Goal: Task Accomplishment & Management: Use online tool/utility

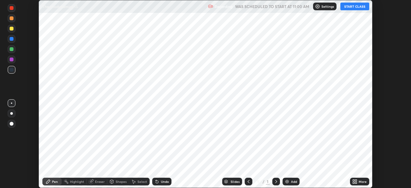
scroll to position [188, 410]
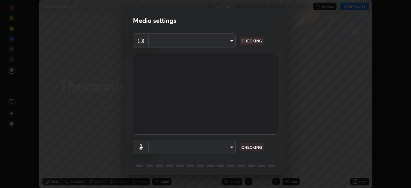
type input "49997c5035a380d1e4bfd67072f4403f37fcfd6159da511fce73e868ba03c42c"
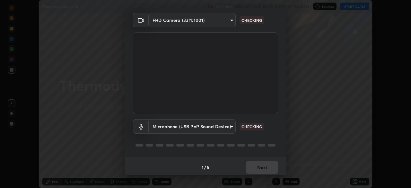
scroll to position [23, 0]
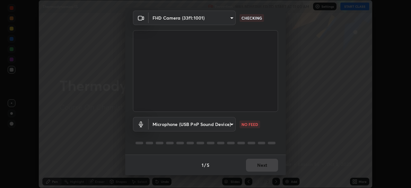
click at [234, 125] on body "Erase all Thermodynamics-15 Recording WAS SCHEDULED TO START AT 11:00 AM Settin…" at bounding box center [205, 94] width 411 height 188
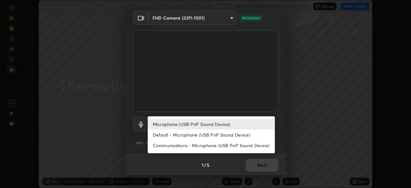
click at [241, 134] on li "Default - Microphone (USB PnP Sound Device)" at bounding box center [211, 134] width 127 height 11
type input "default"
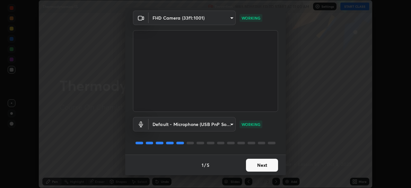
click at [270, 165] on button "Next" at bounding box center [262, 165] width 32 height 13
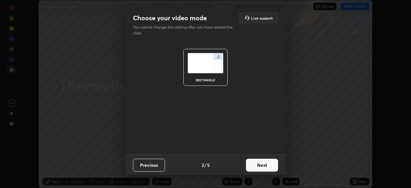
click at [272, 163] on button "Next" at bounding box center [262, 165] width 32 height 13
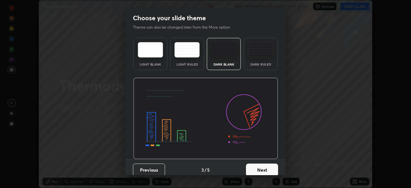
click at [272, 166] on button "Next" at bounding box center [262, 169] width 32 height 13
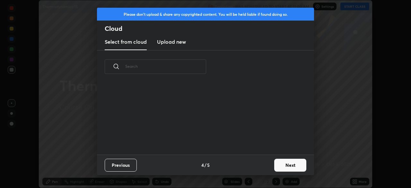
click at [283, 166] on button "Next" at bounding box center [290, 165] width 32 height 13
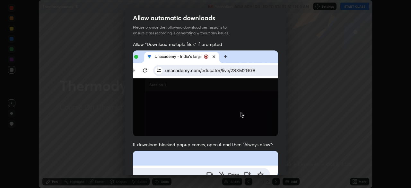
click at [282, 166] on div "Allow "Download multiple files" if prompted: If download blocked popup comes, o…" at bounding box center [205, 176] width 160 height 270
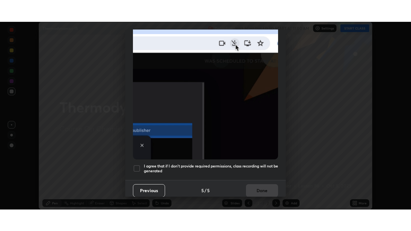
scroll to position [154, 0]
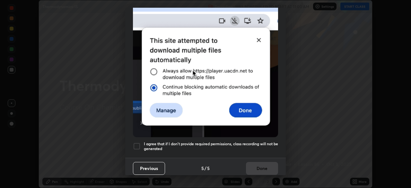
click at [274, 145] on h5 "I agree that if I don't provide required permissions, class recording will not …" at bounding box center [211, 146] width 134 height 10
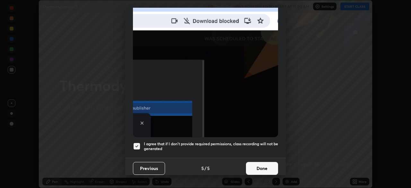
click at [269, 166] on button "Done" at bounding box center [262, 168] width 32 height 13
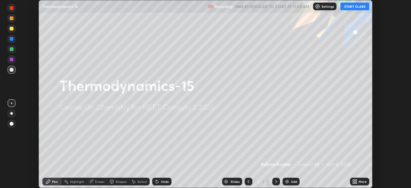
click at [356, 9] on button "START CLASS" at bounding box center [354, 7] width 29 height 8
click at [361, 178] on div "More" at bounding box center [359, 181] width 19 height 8
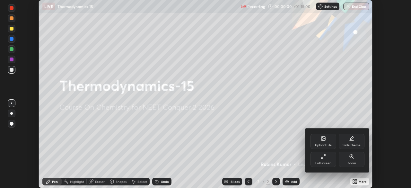
click at [326, 156] on div "Full screen" at bounding box center [323, 158] width 26 height 15
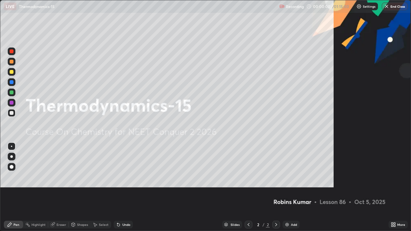
scroll to position [231, 411]
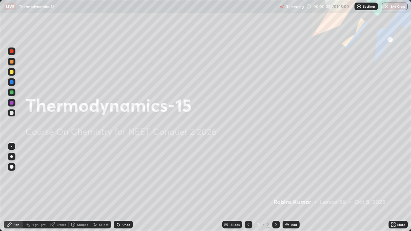
click at [291, 187] on div "Add" at bounding box center [294, 224] width 6 height 3
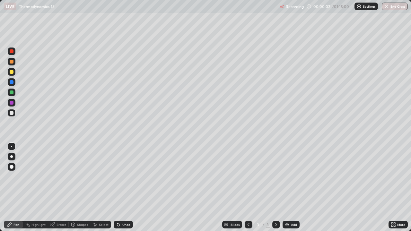
click at [291, 187] on div "Add" at bounding box center [294, 224] width 6 height 3
click at [289, 187] on div "Add" at bounding box center [290, 225] width 17 height 8
click at [289, 187] on img at bounding box center [286, 224] width 5 height 5
click at [289, 187] on div "Add" at bounding box center [290, 225] width 17 height 8
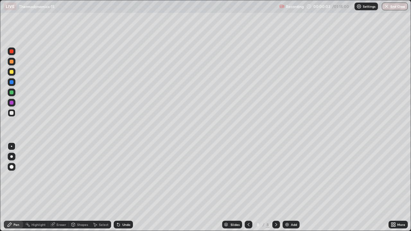
click at [289, 187] on div "Add" at bounding box center [290, 225] width 17 height 8
click at [288, 187] on img at bounding box center [286, 224] width 5 height 5
click at [289, 187] on img at bounding box center [286, 224] width 5 height 5
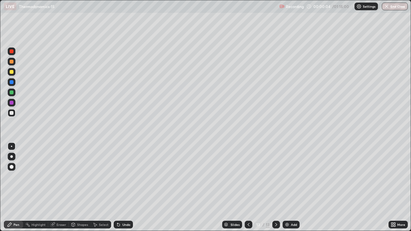
click at [289, 187] on div "Add" at bounding box center [290, 225] width 17 height 8
click at [290, 187] on div "Add" at bounding box center [290, 225] width 17 height 8
click at [289, 187] on div "Add" at bounding box center [290, 225] width 17 height 8
click at [248, 187] on icon at bounding box center [248, 224] width 5 height 5
click at [247, 187] on icon at bounding box center [248, 224] width 5 height 5
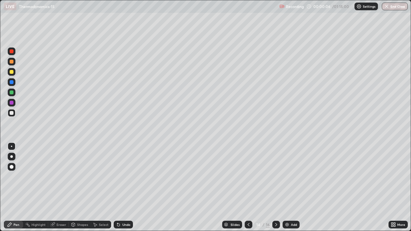
click at [248, 187] on icon at bounding box center [248, 224] width 5 height 5
click at [248, 187] on icon at bounding box center [248, 224] width 2 height 3
click at [248, 187] on icon at bounding box center [248, 224] width 5 height 5
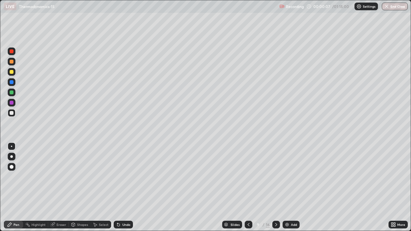
click at [248, 187] on icon at bounding box center [248, 224] width 2 height 3
click at [248, 187] on icon at bounding box center [248, 224] width 5 height 5
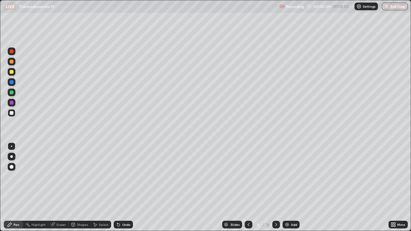
click at [247, 187] on icon at bounding box center [248, 224] width 2 height 3
click at [11, 62] on div at bounding box center [12, 62] width 4 height 4
click at [12, 72] on div at bounding box center [12, 72] width 4 height 4
click at [12, 82] on div at bounding box center [12, 82] width 4 height 4
click at [13, 93] on div at bounding box center [12, 93] width 4 height 4
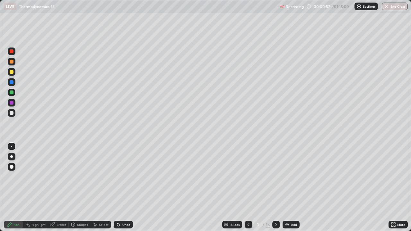
click at [13, 102] on div at bounding box center [12, 103] width 4 height 4
click at [15, 112] on div at bounding box center [12, 113] width 8 height 8
click at [13, 104] on div at bounding box center [12, 103] width 4 height 4
click at [14, 113] on div at bounding box center [12, 113] width 8 height 8
click at [14, 93] on div at bounding box center [12, 93] width 8 height 8
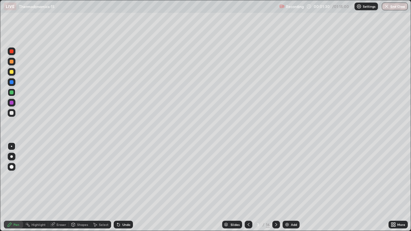
click at [14, 83] on div at bounding box center [12, 82] width 8 height 8
click at [14, 93] on div at bounding box center [12, 93] width 8 height 8
click at [14, 53] on div at bounding box center [12, 51] width 8 height 8
click at [13, 116] on div at bounding box center [12, 113] width 8 height 8
click at [11, 92] on div at bounding box center [12, 93] width 4 height 4
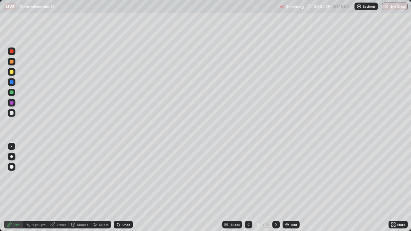
click at [275, 187] on icon at bounding box center [275, 224] width 5 height 5
click at [12, 61] on div at bounding box center [12, 62] width 4 height 4
click at [12, 113] on div at bounding box center [12, 113] width 4 height 4
click at [78, 187] on div "Shapes" at bounding box center [82, 224] width 11 height 3
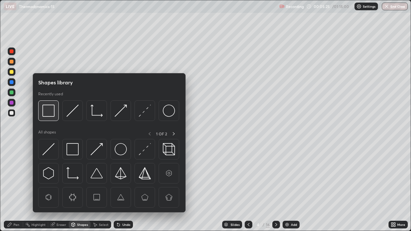
click at [44, 115] on img at bounding box center [48, 111] width 12 height 12
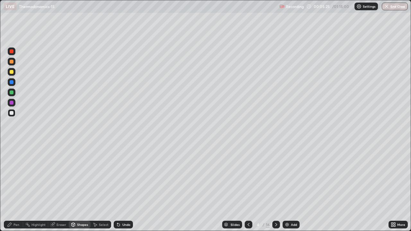
click at [13, 91] on div at bounding box center [12, 93] width 4 height 4
click at [59, 187] on div "Eraser" at bounding box center [61, 224] width 10 height 3
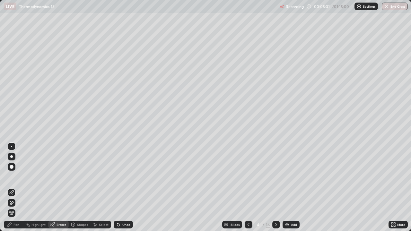
click at [14, 187] on icon at bounding box center [11, 192] width 5 height 5
click at [81, 187] on div "Shapes" at bounding box center [82, 224] width 11 height 3
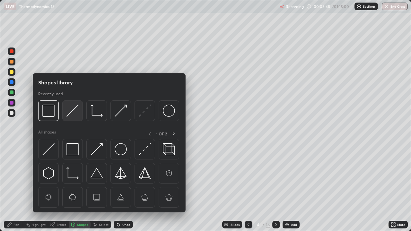
click at [69, 114] on img at bounding box center [72, 111] width 12 height 12
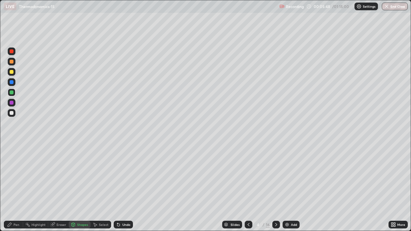
click at [15, 93] on div at bounding box center [12, 93] width 8 height 8
click at [17, 187] on div "Pen" at bounding box center [13, 225] width 19 height 8
click at [11, 105] on div at bounding box center [12, 103] width 8 height 8
click at [13, 75] on div at bounding box center [12, 72] width 8 height 8
click at [14, 52] on div at bounding box center [12, 51] width 8 height 8
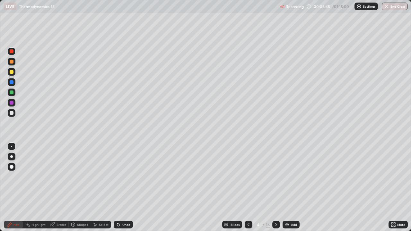
click at [12, 72] on div at bounding box center [12, 72] width 4 height 4
click at [12, 51] on div at bounding box center [12, 51] width 4 height 4
click at [12, 114] on div at bounding box center [12, 113] width 4 height 4
click at [12, 53] on div at bounding box center [12, 51] width 4 height 4
click at [10, 104] on div at bounding box center [12, 103] width 4 height 4
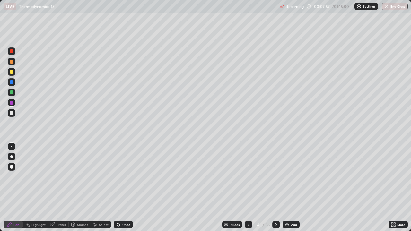
click at [11, 72] on div at bounding box center [12, 72] width 4 height 4
click at [13, 50] on div at bounding box center [12, 51] width 4 height 4
click at [11, 113] on div at bounding box center [12, 113] width 4 height 4
click at [13, 115] on div at bounding box center [12, 113] width 8 height 8
click at [248, 187] on icon at bounding box center [248, 224] width 5 height 5
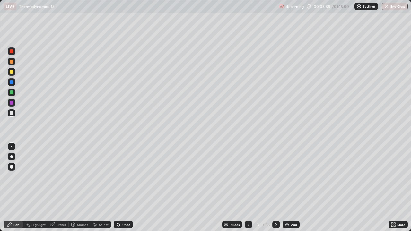
click at [275, 187] on icon at bounding box center [275, 224] width 5 height 5
click at [12, 82] on div at bounding box center [12, 82] width 4 height 4
click at [12, 62] on div at bounding box center [12, 62] width 4 height 4
click at [125, 187] on div "Undo" at bounding box center [126, 224] width 8 height 3
click at [12, 116] on div at bounding box center [12, 113] width 8 height 8
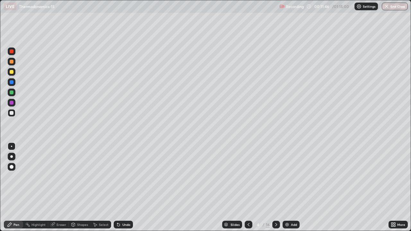
click at [59, 187] on div "Eraser" at bounding box center [61, 224] width 10 height 3
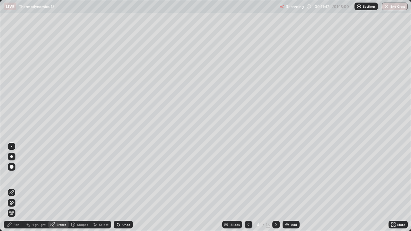
click at [79, 187] on div "Shapes" at bounding box center [82, 224] width 11 height 3
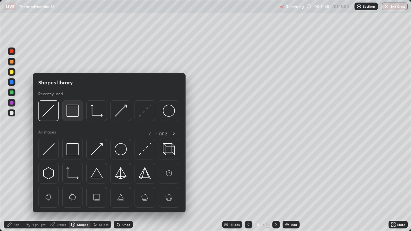
click at [68, 116] on img at bounding box center [72, 111] width 12 height 12
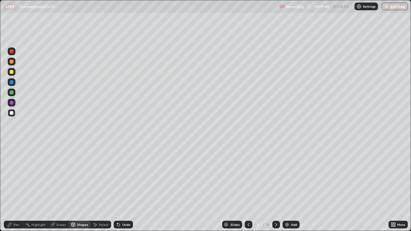
click at [13, 94] on div at bounding box center [12, 93] width 8 height 8
click at [18, 187] on div "Pen" at bounding box center [13, 225] width 19 height 8
click at [128, 187] on div "Undo" at bounding box center [123, 225] width 19 height 8
click at [13, 62] on div at bounding box center [12, 62] width 4 height 4
click at [13, 187] on div "Pen" at bounding box center [13, 225] width 19 height 8
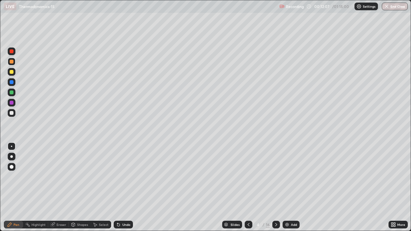
click at [12, 103] on div at bounding box center [12, 103] width 4 height 4
click at [11, 84] on div at bounding box center [12, 82] width 4 height 4
click at [10, 94] on div at bounding box center [12, 93] width 4 height 4
click at [11, 51] on div at bounding box center [12, 51] width 4 height 4
click at [12, 73] on div at bounding box center [12, 72] width 4 height 4
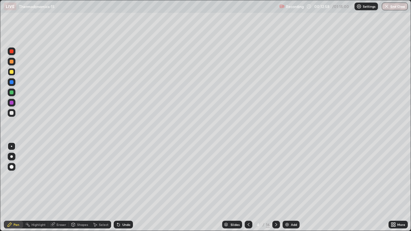
click at [14, 53] on div at bounding box center [12, 51] width 8 height 8
click at [275, 187] on icon at bounding box center [275, 224] width 5 height 5
click at [12, 62] on div at bounding box center [12, 62] width 4 height 4
click at [14, 72] on div at bounding box center [12, 72] width 8 height 8
click at [12, 112] on div at bounding box center [12, 113] width 4 height 4
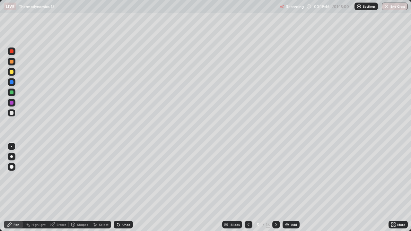
click at [12, 72] on div at bounding box center [12, 72] width 4 height 4
click at [13, 61] on div at bounding box center [12, 62] width 4 height 4
click at [11, 112] on div at bounding box center [12, 113] width 4 height 4
click at [14, 72] on div at bounding box center [12, 72] width 8 height 8
click at [12, 115] on div at bounding box center [12, 113] width 8 height 8
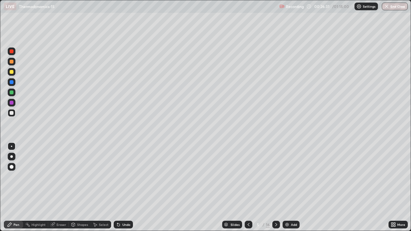
click at [14, 103] on div at bounding box center [12, 103] width 8 height 8
click at [275, 187] on icon at bounding box center [275, 224] width 5 height 5
click at [13, 64] on div at bounding box center [12, 62] width 8 height 8
click at [122, 187] on div "Undo" at bounding box center [126, 224] width 8 height 3
click at [122, 187] on div "Undo" at bounding box center [123, 225] width 19 height 8
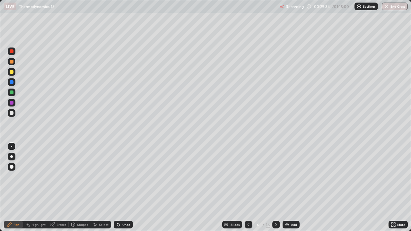
click at [125, 187] on div "Undo" at bounding box center [123, 225] width 19 height 8
click at [126, 187] on div "Undo" at bounding box center [123, 225] width 19 height 8
click at [126, 187] on div "Undo" at bounding box center [126, 224] width 8 height 3
click at [126, 187] on div "Undo" at bounding box center [123, 225] width 19 height 8
click at [11, 114] on div at bounding box center [12, 113] width 4 height 4
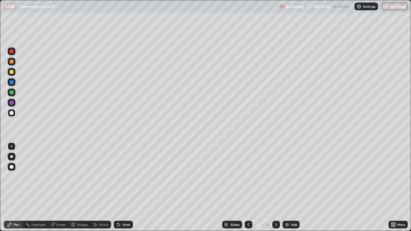
click at [275, 187] on icon at bounding box center [275, 224] width 5 height 5
click at [248, 187] on icon at bounding box center [248, 224] width 5 height 5
click at [275, 187] on icon at bounding box center [275, 224] width 5 height 5
click at [12, 62] on div at bounding box center [12, 62] width 4 height 4
click at [115, 187] on div "Undo" at bounding box center [123, 225] width 19 height 8
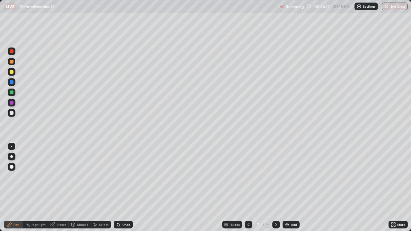
click at [125, 187] on div "Undo" at bounding box center [126, 224] width 8 height 3
click at [126, 187] on div "Undo" at bounding box center [123, 225] width 19 height 8
click at [10, 112] on div at bounding box center [12, 113] width 4 height 4
click at [13, 102] on div at bounding box center [12, 103] width 4 height 4
click at [10, 113] on div at bounding box center [12, 113] width 4 height 4
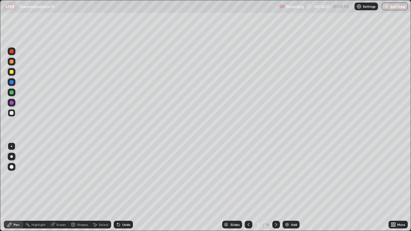
click at [12, 52] on div at bounding box center [12, 51] width 4 height 4
click at [120, 187] on icon at bounding box center [118, 224] width 5 height 5
click at [61, 187] on div "Eraser" at bounding box center [61, 224] width 10 height 3
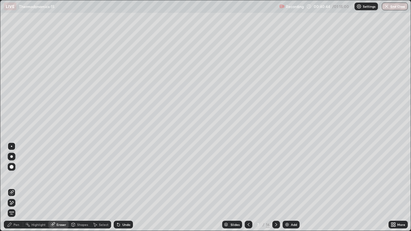
click at [13, 187] on icon at bounding box center [11, 202] width 5 height 5
click at [13, 187] on div "Pen" at bounding box center [13, 225] width 19 height 8
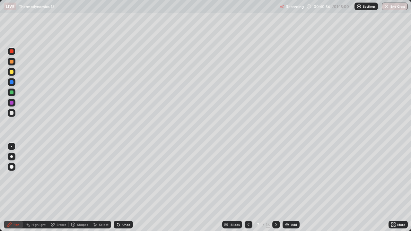
click at [13, 94] on div at bounding box center [12, 93] width 4 height 4
click at [59, 187] on div "Eraser" at bounding box center [61, 224] width 10 height 3
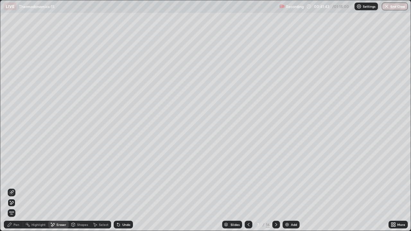
click at [18, 187] on div "Pen" at bounding box center [16, 224] width 6 height 3
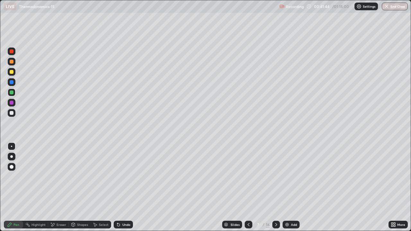
click at [12, 113] on div at bounding box center [12, 113] width 4 height 4
click at [11, 85] on div at bounding box center [12, 82] width 8 height 8
click at [12, 92] on div at bounding box center [12, 93] width 4 height 4
click at [274, 187] on icon at bounding box center [275, 224] width 5 height 5
click at [11, 63] on div at bounding box center [12, 62] width 4 height 4
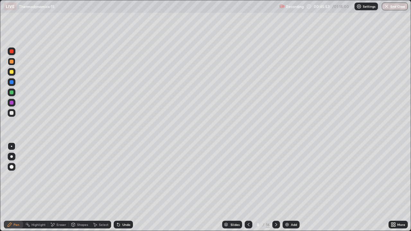
click at [248, 187] on icon at bounding box center [248, 224] width 5 height 5
click at [275, 187] on div at bounding box center [276, 225] width 8 height 8
click at [251, 187] on div at bounding box center [249, 225] width 8 height 8
click at [276, 187] on icon at bounding box center [276, 224] width 2 height 3
click at [11, 93] on div at bounding box center [12, 93] width 4 height 4
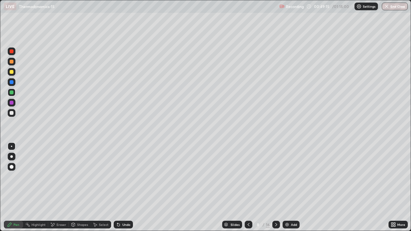
click at [12, 114] on div at bounding box center [12, 113] width 4 height 4
click at [13, 112] on div at bounding box center [12, 113] width 4 height 4
click at [12, 103] on div at bounding box center [12, 103] width 4 height 4
click at [121, 187] on div "Undo" at bounding box center [123, 225] width 19 height 8
click at [122, 187] on div "Undo" at bounding box center [126, 224] width 8 height 3
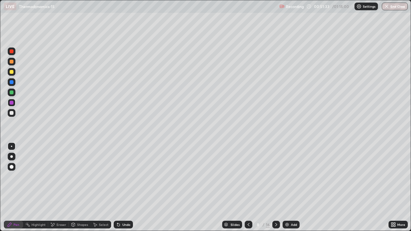
click at [63, 187] on div "Eraser" at bounding box center [58, 225] width 21 height 8
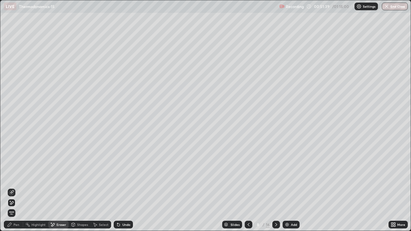
click at [12, 187] on div "Pen" at bounding box center [13, 225] width 19 height 8
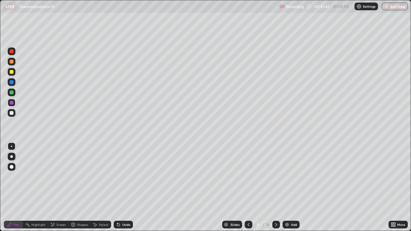
click at [14, 113] on div at bounding box center [12, 113] width 8 height 8
click at [12, 82] on div at bounding box center [12, 82] width 4 height 4
click at [246, 187] on icon at bounding box center [248, 224] width 5 height 5
click at [248, 187] on div at bounding box center [249, 225] width 8 height 8
click at [275, 187] on icon at bounding box center [275, 224] width 5 height 5
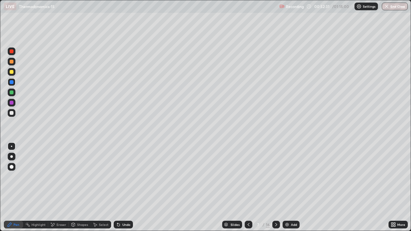
click at [276, 187] on icon at bounding box center [275, 224] width 5 height 5
click at [11, 93] on div at bounding box center [12, 93] width 4 height 4
click at [12, 187] on div "Pen" at bounding box center [13, 225] width 19 height 8
click at [13, 114] on div at bounding box center [12, 113] width 4 height 4
click at [11, 103] on div at bounding box center [12, 103] width 4 height 4
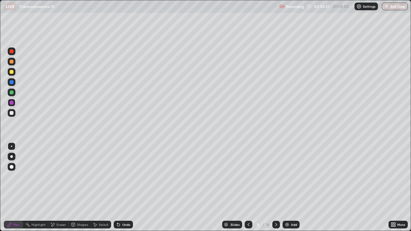
click at [248, 187] on icon at bounding box center [248, 224] width 5 height 5
click at [275, 187] on icon at bounding box center [275, 224] width 5 height 5
click at [12, 61] on div at bounding box center [12, 62] width 4 height 4
click at [13, 92] on div at bounding box center [12, 93] width 4 height 4
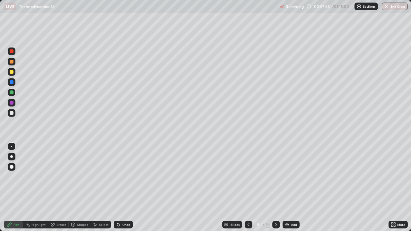
click at [12, 83] on div at bounding box center [12, 82] width 4 height 4
click at [12, 93] on div at bounding box center [12, 93] width 4 height 4
click at [12, 72] on div at bounding box center [12, 72] width 4 height 4
click at [128, 187] on div "Undo" at bounding box center [126, 224] width 8 height 3
click at [126, 187] on div "Undo" at bounding box center [126, 224] width 8 height 3
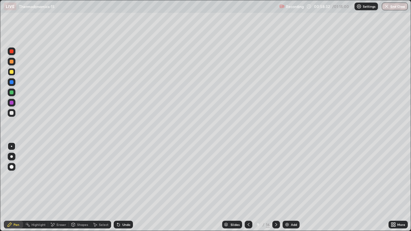
click at [122, 187] on div "Undo" at bounding box center [126, 224] width 8 height 3
click at [13, 102] on div at bounding box center [12, 103] width 4 height 4
click at [12, 92] on div at bounding box center [12, 93] width 4 height 4
click at [13, 52] on div at bounding box center [12, 51] width 4 height 4
click at [125, 187] on div "Undo" at bounding box center [123, 225] width 19 height 8
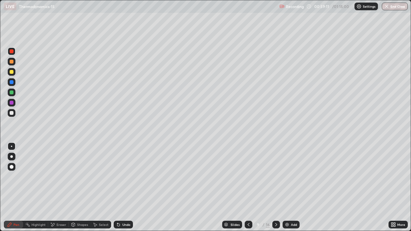
click at [123, 187] on div "Undo" at bounding box center [123, 225] width 19 height 8
click at [122, 187] on div "Undo" at bounding box center [123, 225] width 19 height 8
click at [126, 187] on div "Undo" at bounding box center [123, 225] width 19 height 8
click at [14, 72] on div at bounding box center [12, 72] width 8 height 8
click at [13, 112] on div at bounding box center [12, 113] width 4 height 4
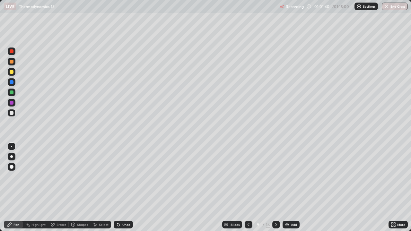
click at [275, 187] on icon at bounding box center [275, 224] width 5 height 5
click at [247, 187] on icon at bounding box center [248, 224] width 5 height 5
click at [38, 187] on div "Highlight" at bounding box center [38, 224] width 14 height 3
click at [12, 94] on div at bounding box center [12, 93] width 4 height 4
click at [275, 187] on icon at bounding box center [275, 224] width 5 height 5
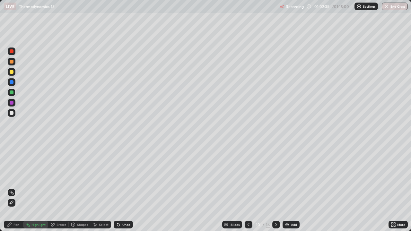
click at [14, 187] on div "Pen" at bounding box center [13, 225] width 19 height 8
click at [12, 64] on div at bounding box center [12, 62] width 8 height 8
click at [126, 187] on div "Undo" at bounding box center [126, 224] width 8 height 3
click at [10, 187] on icon at bounding box center [10, 225] width 4 height 4
click at [14, 94] on div at bounding box center [12, 93] width 8 height 8
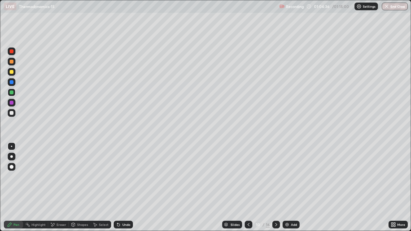
click at [12, 113] on div at bounding box center [12, 113] width 4 height 4
click at [12, 74] on div at bounding box center [12, 72] width 8 height 8
click at [394, 9] on button "End Class" at bounding box center [395, 7] width 26 height 8
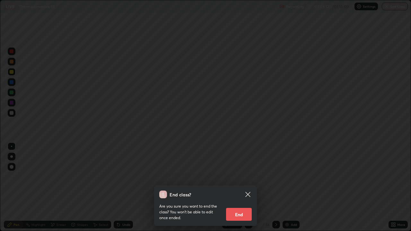
click at [246, 187] on button "End" at bounding box center [239, 214] width 26 height 13
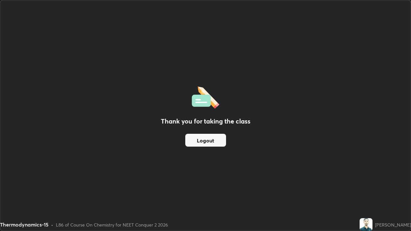
click at [217, 137] on button "Logout" at bounding box center [205, 140] width 41 height 13
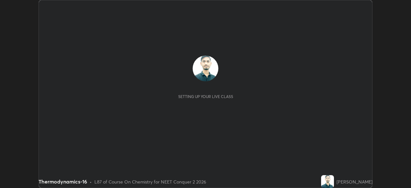
scroll to position [188, 410]
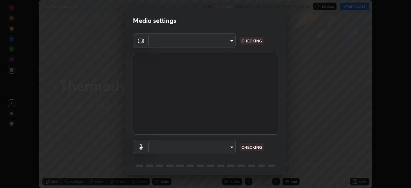
type input "49997c5035a380d1e4bfd67072f4403f37fcfd6159da511fce73e868ba03c42c"
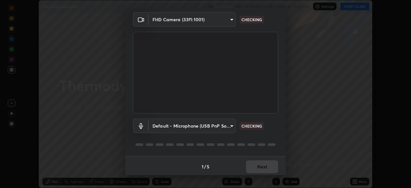
scroll to position [23, 0]
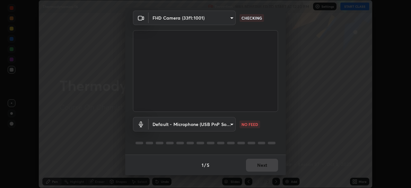
click at [233, 124] on body "Erase all Thermodynamics-16 Recording WAS SCHEDULED TO START AT 12:30 PM Settin…" at bounding box center [205, 94] width 411 height 188
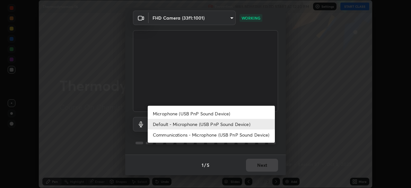
click at [228, 136] on li "Communications - Microphone (USB PnP Sound Device)" at bounding box center [211, 134] width 127 height 11
type input "communications"
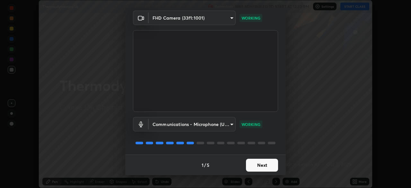
click at [268, 168] on button "Next" at bounding box center [262, 165] width 32 height 13
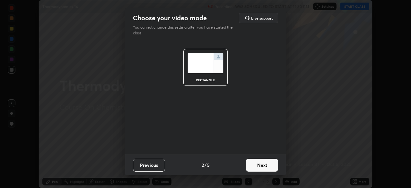
click at [270, 162] on button "Next" at bounding box center [262, 165] width 32 height 13
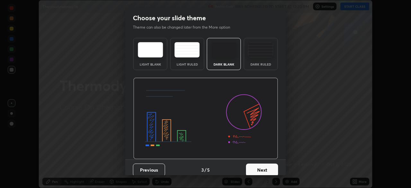
click at [271, 167] on button "Next" at bounding box center [262, 169] width 32 height 13
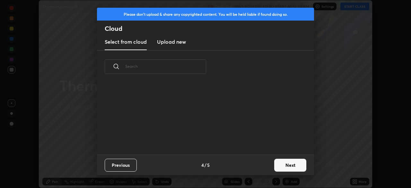
click at [287, 163] on button "Next" at bounding box center [290, 165] width 32 height 13
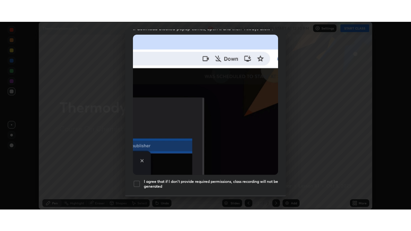
scroll to position [154, 0]
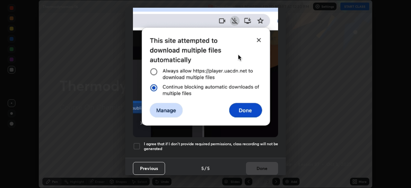
click at [271, 144] on h5 "I agree that if I don't provide required permissions, class recording will not …" at bounding box center [211, 146] width 134 height 10
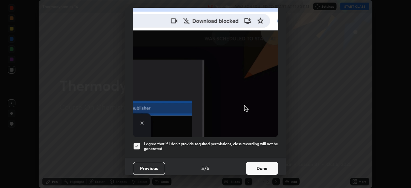
click at [267, 163] on button "Done" at bounding box center [262, 168] width 32 height 13
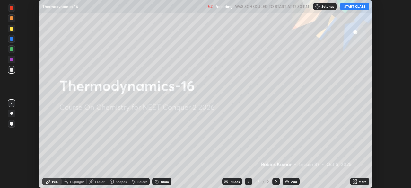
click at [356, 180] on icon at bounding box center [356, 180] width 2 height 2
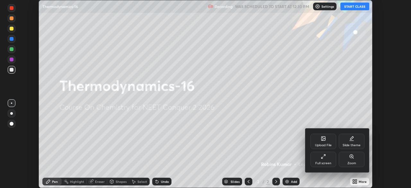
click at [324, 155] on icon at bounding box center [324, 155] width 2 height 2
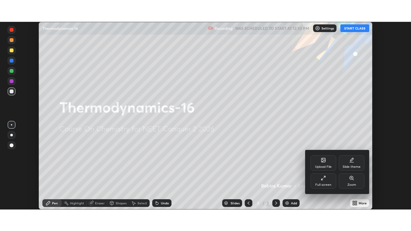
scroll to position [231, 411]
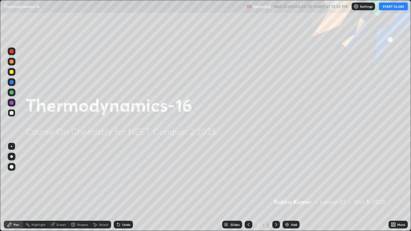
click at [387, 9] on button "START CLASS" at bounding box center [393, 7] width 29 height 8
click at [289, 187] on div "Add" at bounding box center [290, 225] width 17 height 8
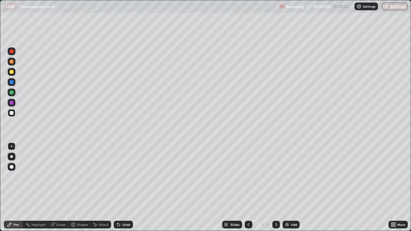
click at [289, 187] on div "Add" at bounding box center [290, 225] width 17 height 8
click at [288, 187] on img at bounding box center [286, 224] width 5 height 5
click at [287, 187] on img at bounding box center [286, 224] width 5 height 5
click at [288, 187] on img at bounding box center [286, 224] width 5 height 5
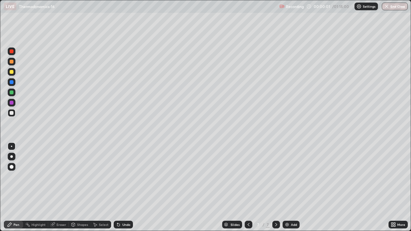
click at [287, 187] on img at bounding box center [286, 224] width 5 height 5
click at [288, 187] on img at bounding box center [286, 224] width 5 height 5
click at [287, 187] on img at bounding box center [286, 224] width 5 height 5
click at [286, 187] on img at bounding box center [286, 224] width 5 height 5
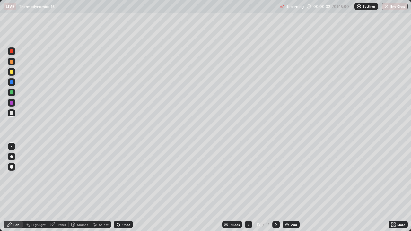
click at [285, 187] on img at bounding box center [286, 224] width 5 height 5
click at [248, 187] on icon at bounding box center [248, 224] width 5 height 5
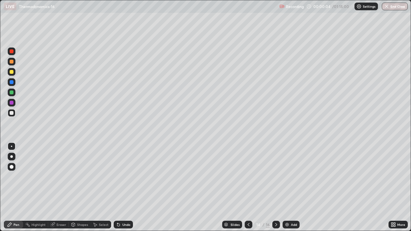
click at [248, 187] on icon at bounding box center [248, 224] width 2 height 3
click at [248, 187] on icon at bounding box center [248, 224] width 5 height 5
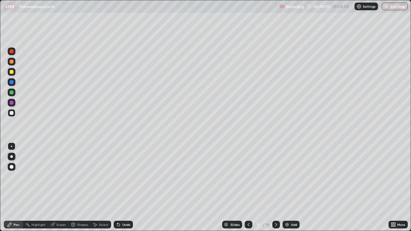
click at [250, 187] on div at bounding box center [249, 225] width 8 height 8
click at [249, 187] on icon at bounding box center [248, 224] width 5 height 5
click at [248, 187] on icon at bounding box center [248, 224] width 2 height 3
click at [248, 187] on icon at bounding box center [248, 224] width 5 height 5
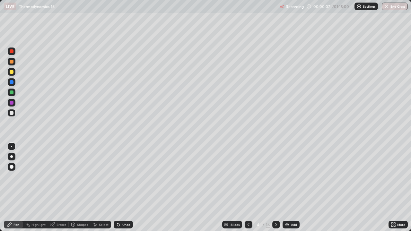
click at [248, 187] on icon at bounding box center [248, 224] width 5 height 5
click at [11, 62] on div at bounding box center [12, 62] width 4 height 4
click at [12, 73] on div at bounding box center [12, 72] width 4 height 4
click at [13, 112] on div at bounding box center [12, 113] width 4 height 4
click at [125, 187] on div "Undo" at bounding box center [123, 225] width 19 height 8
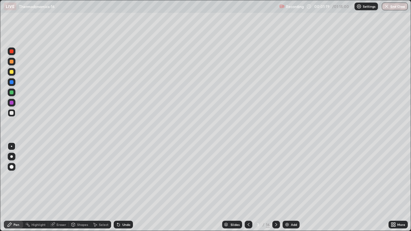
click at [13, 51] on div at bounding box center [12, 51] width 4 height 4
click at [82, 187] on div "Shapes" at bounding box center [82, 224] width 11 height 3
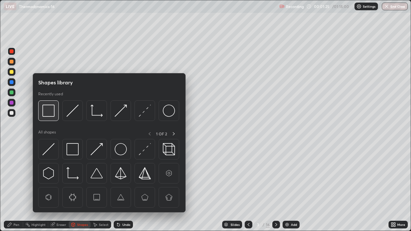
click at [48, 112] on img at bounding box center [48, 111] width 12 height 12
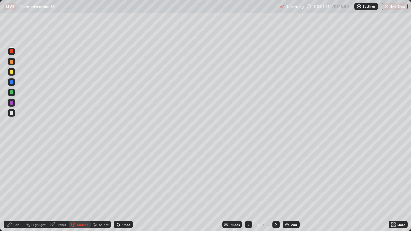
click at [11, 104] on div at bounding box center [12, 103] width 4 height 4
click at [16, 187] on div "Pen" at bounding box center [16, 224] width 6 height 3
click at [12, 116] on div at bounding box center [12, 113] width 8 height 8
click at [12, 72] on div at bounding box center [12, 72] width 4 height 4
click at [13, 83] on div at bounding box center [12, 82] width 4 height 4
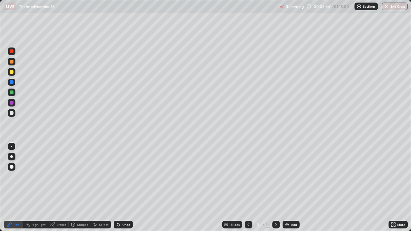
click at [123, 187] on div "Undo" at bounding box center [123, 225] width 19 height 8
click at [124, 187] on div "Undo" at bounding box center [123, 225] width 19 height 8
click at [13, 91] on div at bounding box center [12, 93] width 4 height 4
click at [114, 187] on div "Undo" at bounding box center [123, 225] width 19 height 8
click at [122, 187] on div "Undo" at bounding box center [126, 224] width 8 height 3
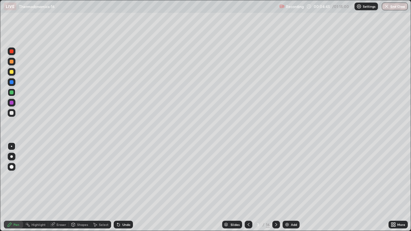
click at [12, 103] on div at bounding box center [12, 103] width 4 height 4
click at [12, 73] on div at bounding box center [12, 72] width 4 height 4
click at [12, 65] on div at bounding box center [12, 62] width 8 height 8
click at [53, 187] on icon at bounding box center [53, 223] width 4 height 3
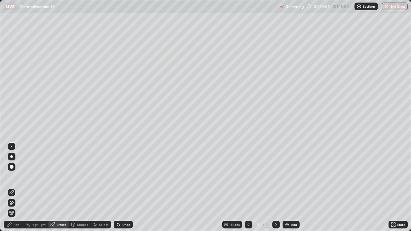
click at [10, 187] on icon at bounding box center [10, 201] width 1 height 1
click at [12, 187] on icon at bounding box center [11, 202] width 5 height 5
click at [275, 187] on icon at bounding box center [275, 224] width 5 height 5
click at [79, 187] on div "Shapes" at bounding box center [82, 224] width 11 height 3
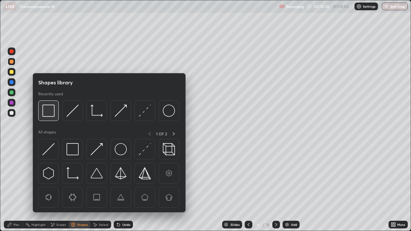
click at [46, 114] on img at bounding box center [48, 111] width 12 height 12
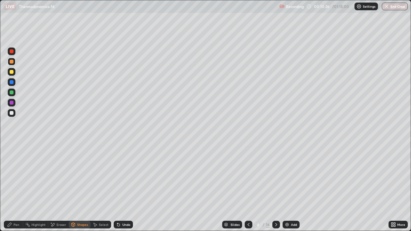
click at [14, 95] on div at bounding box center [12, 93] width 8 height 8
click at [85, 187] on div "Shapes" at bounding box center [82, 224] width 11 height 3
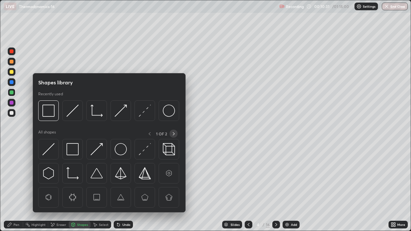
click at [173, 135] on icon at bounding box center [173, 133] width 5 height 5
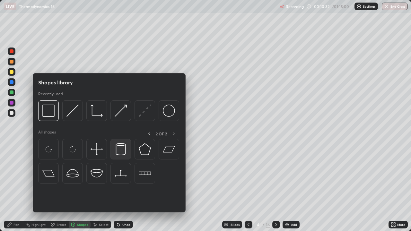
click at [120, 147] on img at bounding box center [121, 149] width 12 height 12
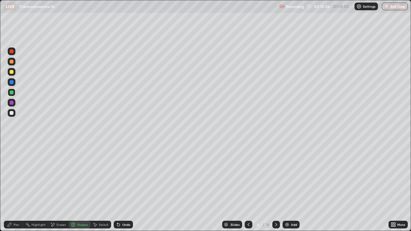
click at [83, 187] on div "Shapes" at bounding box center [82, 224] width 11 height 3
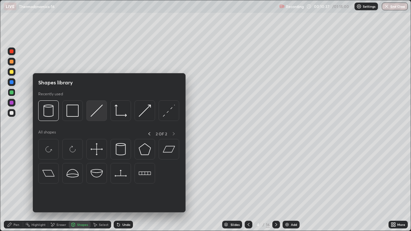
click at [95, 112] on img at bounding box center [97, 111] width 12 height 12
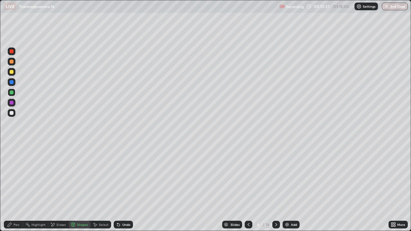
click at [11, 85] on div at bounding box center [12, 82] width 8 height 8
click at [15, 187] on div "Pen" at bounding box center [16, 224] width 6 height 3
click at [14, 113] on div at bounding box center [12, 113] width 8 height 8
click at [14, 64] on div at bounding box center [12, 62] width 8 height 8
click at [117, 187] on icon at bounding box center [117, 223] width 1 height 1
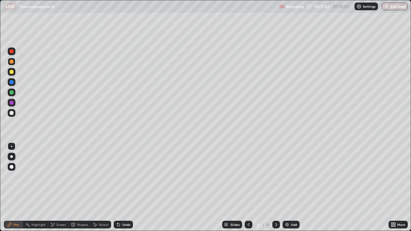
click at [118, 187] on icon at bounding box center [118, 224] width 5 height 5
click at [117, 187] on icon at bounding box center [117, 223] width 1 height 1
click at [120, 187] on div "Undo" at bounding box center [123, 225] width 19 height 8
click at [121, 187] on div "Undo" at bounding box center [123, 225] width 19 height 8
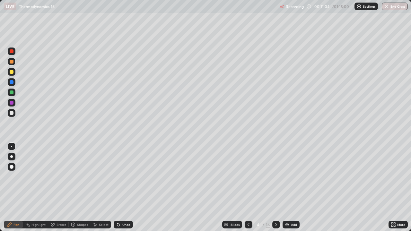
click at [122, 187] on div "Undo" at bounding box center [123, 225] width 19 height 8
click at [12, 104] on div at bounding box center [12, 103] width 4 height 4
click at [59, 187] on div "Eraser" at bounding box center [61, 224] width 10 height 3
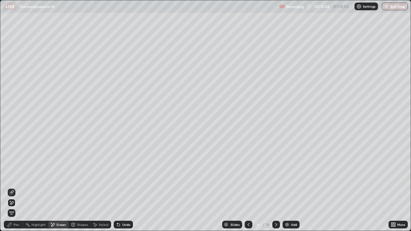
click at [15, 187] on div "Pen" at bounding box center [16, 224] width 6 height 3
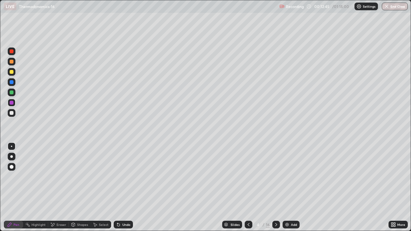
click at [12, 115] on div at bounding box center [12, 113] width 8 height 8
click at [12, 81] on div at bounding box center [12, 82] width 4 height 4
click at [12, 72] on div at bounding box center [12, 72] width 4 height 4
click at [60, 187] on div "Eraser" at bounding box center [61, 224] width 10 height 3
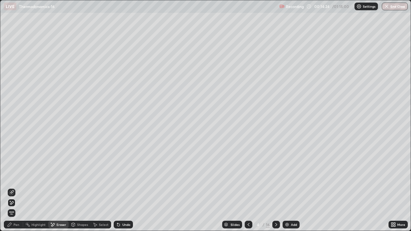
click at [20, 187] on div "Pen" at bounding box center [13, 225] width 19 height 8
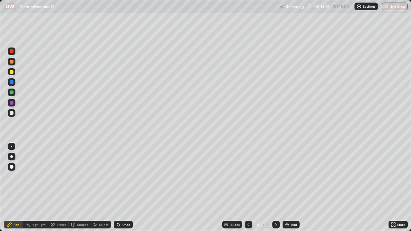
click at [12, 52] on div at bounding box center [12, 51] width 4 height 4
click at [12, 62] on div at bounding box center [12, 62] width 4 height 4
click at [118, 187] on icon at bounding box center [118, 225] width 3 height 3
click at [117, 187] on icon at bounding box center [118, 225] width 3 height 3
click at [120, 187] on div "Undo" at bounding box center [123, 225] width 19 height 8
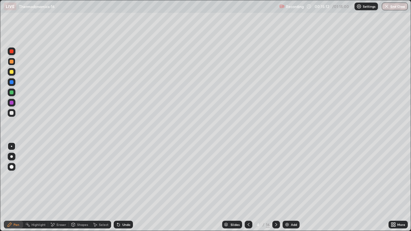
click at [13, 75] on div at bounding box center [12, 72] width 8 height 8
click at [18, 187] on div "Pen" at bounding box center [13, 225] width 19 height 8
click at [13, 114] on div at bounding box center [12, 113] width 4 height 4
click at [12, 82] on div at bounding box center [12, 82] width 4 height 4
click at [84, 187] on div "Shapes" at bounding box center [82, 224] width 11 height 3
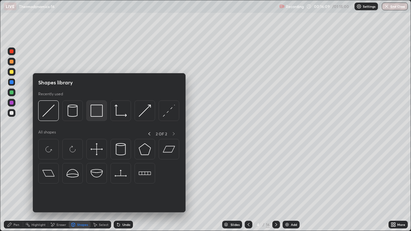
click at [97, 114] on img at bounding box center [97, 111] width 12 height 12
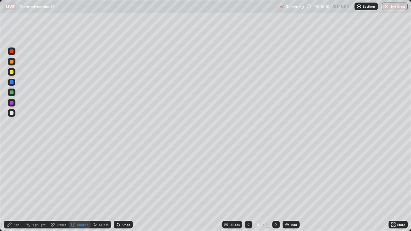
click at [14, 73] on div at bounding box center [12, 72] width 8 height 8
click at [18, 187] on div "Pen" at bounding box center [16, 224] width 6 height 3
click at [13, 102] on div at bounding box center [12, 103] width 4 height 4
click at [14, 93] on div at bounding box center [12, 93] width 8 height 8
click at [13, 73] on div at bounding box center [12, 72] width 4 height 4
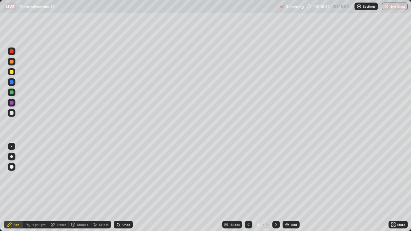
click at [14, 61] on div at bounding box center [12, 62] width 8 height 8
click at [14, 71] on div at bounding box center [12, 72] width 8 height 8
click at [12, 113] on div at bounding box center [12, 113] width 4 height 4
click at [84, 187] on div "Shapes" at bounding box center [82, 224] width 11 height 3
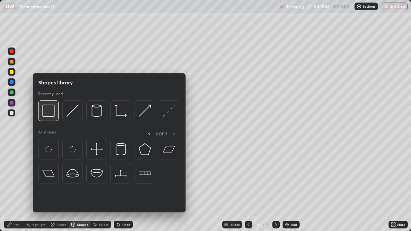
click at [54, 117] on img at bounding box center [48, 111] width 12 height 12
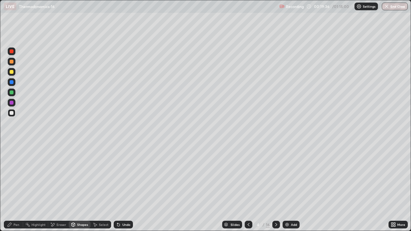
click at [15, 52] on div at bounding box center [12, 51] width 8 height 8
click at [13, 110] on div at bounding box center [12, 113] width 8 height 8
click at [17, 187] on div "Pen" at bounding box center [13, 225] width 19 height 8
click at [127, 187] on div "Undo" at bounding box center [123, 225] width 19 height 8
click at [123, 187] on div "Undo" at bounding box center [126, 224] width 8 height 3
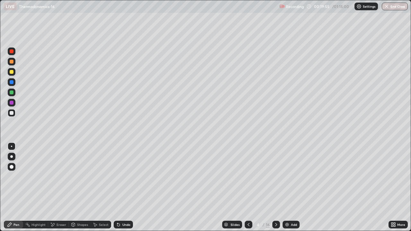
click at [131, 187] on div "Undo" at bounding box center [123, 225] width 19 height 8
click at [14, 61] on div at bounding box center [12, 62] width 8 height 8
click at [14, 112] on div at bounding box center [12, 113] width 8 height 8
click at [14, 71] on div at bounding box center [12, 72] width 8 height 8
click at [275, 187] on icon at bounding box center [276, 224] width 2 height 3
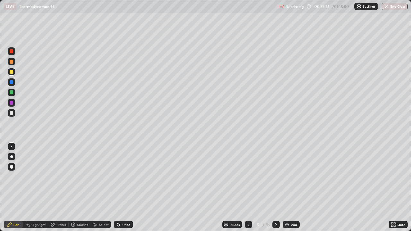
click at [12, 61] on div at bounding box center [12, 62] width 4 height 4
click at [12, 114] on div at bounding box center [12, 113] width 4 height 4
click at [12, 80] on div at bounding box center [12, 82] width 8 height 8
click at [12, 92] on div at bounding box center [12, 93] width 4 height 4
click at [83, 187] on div "Shapes" at bounding box center [82, 224] width 11 height 3
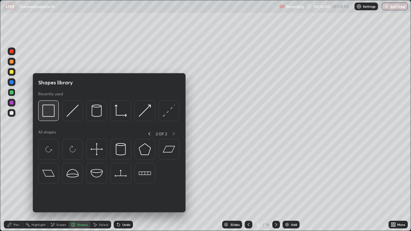
click at [51, 114] on img at bounding box center [48, 111] width 12 height 12
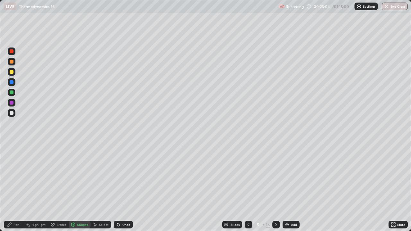
click at [58, 187] on div "Eraser" at bounding box center [61, 224] width 10 height 3
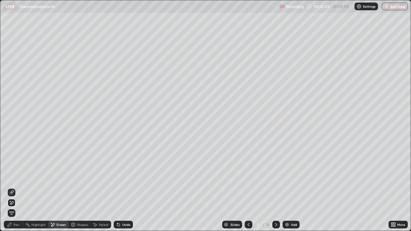
click at [13, 187] on icon at bounding box center [11, 192] width 5 height 5
click at [20, 187] on div "Pen" at bounding box center [13, 225] width 19 height 8
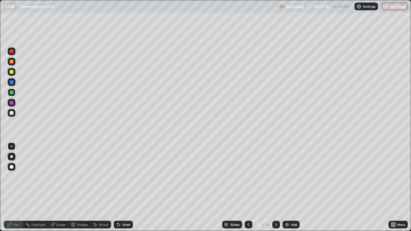
click at [11, 63] on div at bounding box center [12, 62] width 4 height 4
click at [12, 73] on div at bounding box center [12, 72] width 4 height 4
click at [122, 187] on div "Undo" at bounding box center [126, 224] width 8 height 3
click at [117, 187] on icon at bounding box center [118, 225] width 3 height 3
click at [13, 102] on div at bounding box center [12, 103] width 4 height 4
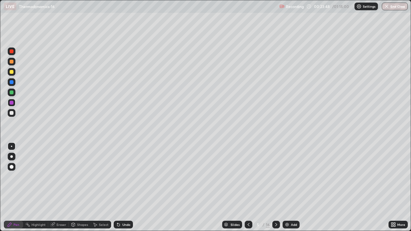
click at [12, 113] on div at bounding box center [12, 113] width 4 height 4
click at [125, 187] on div "Undo" at bounding box center [126, 224] width 8 height 3
click at [14, 63] on div at bounding box center [12, 62] width 8 height 8
click at [13, 83] on div at bounding box center [12, 82] width 4 height 4
click at [13, 52] on div at bounding box center [12, 51] width 4 height 4
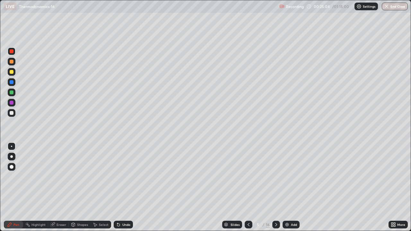
click at [14, 73] on div at bounding box center [12, 72] width 8 height 8
click at [15, 63] on div at bounding box center [12, 62] width 8 height 8
click at [41, 187] on div "Highlight" at bounding box center [38, 224] width 14 height 3
click at [12, 91] on div at bounding box center [12, 93] width 4 height 4
click at [12, 103] on div at bounding box center [12, 103] width 4 height 4
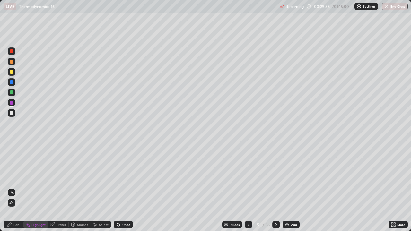
click at [8, 187] on icon at bounding box center [10, 225] width 4 height 4
click at [11, 116] on div at bounding box center [12, 113] width 8 height 8
click at [11, 83] on div at bounding box center [12, 82] width 4 height 4
click at [35, 187] on div "Highlight" at bounding box center [38, 224] width 14 height 3
click at [12, 52] on div at bounding box center [12, 51] width 4 height 4
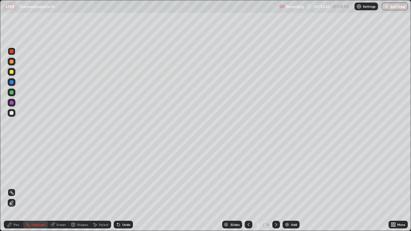
click at [275, 187] on icon at bounding box center [275, 224] width 5 height 5
click at [12, 187] on div "Pen" at bounding box center [13, 225] width 19 height 8
click at [12, 61] on div at bounding box center [12, 62] width 4 height 4
click at [13, 73] on div at bounding box center [12, 72] width 4 height 4
click at [13, 91] on div at bounding box center [12, 93] width 4 height 4
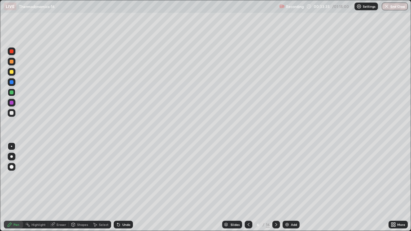
click at [77, 187] on div "Shapes" at bounding box center [82, 224] width 11 height 3
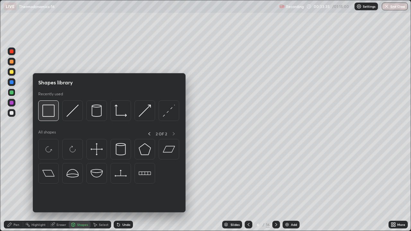
click at [51, 115] on img at bounding box center [48, 111] width 12 height 12
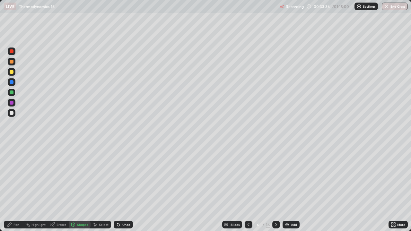
click at [14, 102] on div at bounding box center [12, 103] width 8 height 8
click at [81, 187] on div "Shapes" at bounding box center [82, 224] width 11 height 3
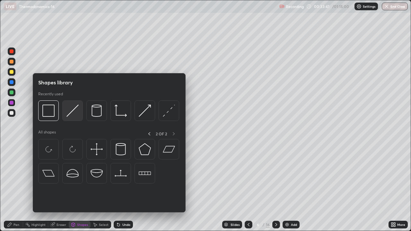
click at [70, 114] on img at bounding box center [72, 111] width 12 height 12
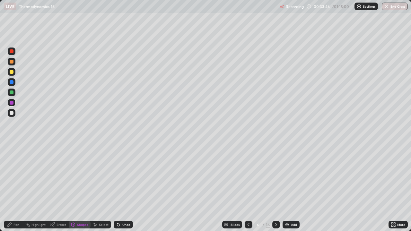
click at [122, 187] on div "Undo" at bounding box center [126, 224] width 8 height 3
click at [16, 187] on div "Pen" at bounding box center [13, 225] width 19 height 8
click at [12, 72] on div at bounding box center [12, 72] width 4 height 4
click at [13, 113] on div at bounding box center [12, 113] width 4 height 4
click at [39, 187] on div "Highlight" at bounding box center [35, 225] width 25 height 8
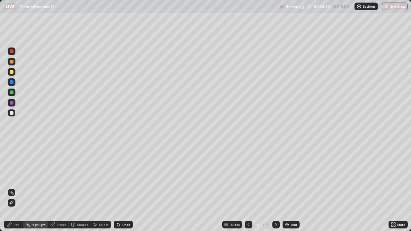
click at [11, 105] on div at bounding box center [12, 103] width 8 height 8
click at [12, 115] on div at bounding box center [12, 113] width 8 height 8
click at [6, 187] on div "Pen" at bounding box center [13, 225] width 19 height 8
click at [12, 92] on div at bounding box center [12, 93] width 4 height 4
click at [12, 73] on div at bounding box center [12, 72] width 4 height 4
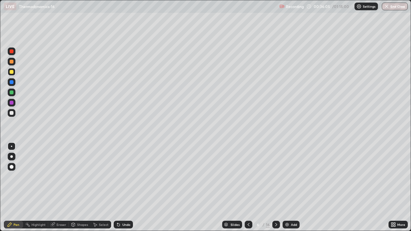
click at [13, 112] on div at bounding box center [12, 113] width 4 height 4
click at [11, 113] on div at bounding box center [12, 113] width 4 height 4
click at [12, 52] on div at bounding box center [12, 51] width 4 height 4
click at [14, 93] on div at bounding box center [12, 93] width 8 height 8
click at [12, 60] on div at bounding box center [12, 62] width 4 height 4
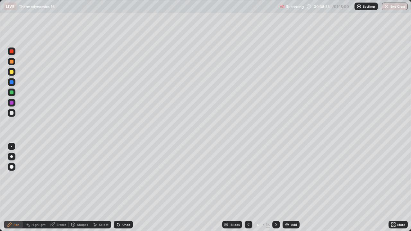
click at [12, 93] on div at bounding box center [12, 93] width 4 height 4
click at [14, 103] on div at bounding box center [12, 103] width 8 height 8
click at [11, 65] on div at bounding box center [12, 62] width 8 height 8
click at [13, 104] on div at bounding box center [12, 103] width 4 height 4
click at [11, 55] on div at bounding box center [12, 51] width 8 height 8
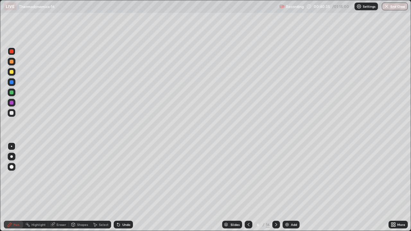
click at [13, 187] on div "Pen" at bounding box center [13, 225] width 19 height 8
click at [10, 111] on div at bounding box center [12, 113] width 4 height 4
click at [275, 187] on icon at bounding box center [275, 224] width 5 height 5
click at [12, 71] on div at bounding box center [12, 72] width 4 height 4
click at [12, 103] on div at bounding box center [12, 103] width 4 height 4
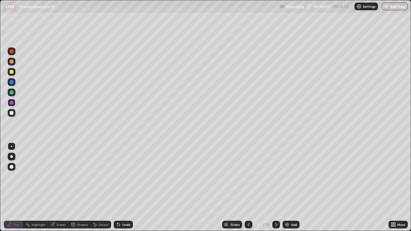
click at [12, 82] on div at bounding box center [12, 82] width 4 height 4
click at [12, 93] on div at bounding box center [12, 93] width 4 height 4
click at [13, 114] on div at bounding box center [12, 113] width 8 height 8
click at [14, 102] on div at bounding box center [12, 103] width 8 height 8
click at [14, 116] on div at bounding box center [12, 113] width 8 height 8
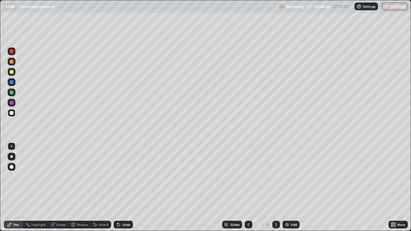
click at [13, 103] on div at bounding box center [12, 103] width 4 height 4
click at [14, 113] on div at bounding box center [12, 113] width 8 height 8
click at [12, 103] on div at bounding box center [12, 103] width 4 height 4
click at [245, 187] on div at bounding box center [249, 225] width 8 height 8
click at [275, 187] on icon at bounding box center [275, 224] width 5 height 5
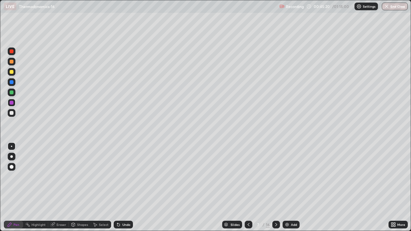
click at [60, 187] on div "Eraser" at bounding box center [61, 224] width 10 height 3
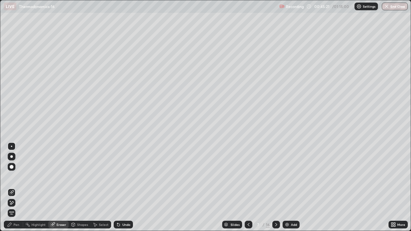
click at [14, 187] on span "Erase all" at bounding box center [11, 213] width 7 height 4
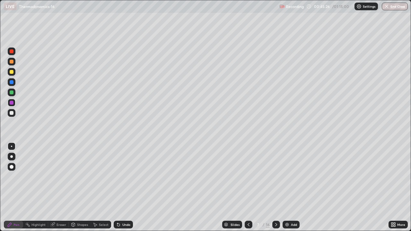
click at [12, 63] on div at bounding box center [12, 62] width 4 height 4
click at [13, 114] on div at bounding box center [12, 113] width 4 height 4
click at [12, 104] on div at bounding box center [12, 103] width 4 height 4
click at [14, 112] on div at bounding box center [12, 113] width 8 height 8
click at [117, 187] on icon at bounding box center [117, 223] width 1 height 1
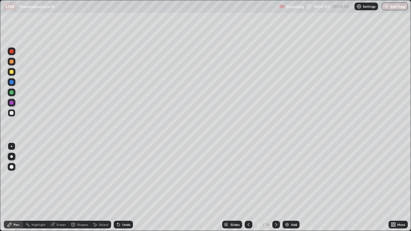
click at [120, 187] on icon at bounding box center [118, 224] width 5 height 5
click at [118, 187] on icon at bounding box center [118, 225] width 3 height 3
click at [119, 187] on icon at bounding box center [118, 224] width 5 height 5
click at [13, 94] on div at bounding box center [12, 93] width 4 height 4
click at [14, 114] on div at bounding box center [12, 113] width 8 height 8
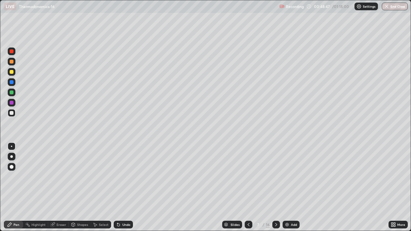
click at [14, 187] on div "Pen" at bounding box center [13, 225] width 19 height 8
click at [12, 82] on div at bounding box center [12, 82] width 4 height 4
click at [246, 187] on icon at bounding box center [248, 224] width 5 height 5
click at [248, 187] on icon at bounding box center [248, 224] width 2 height 3
click at [275, 187] on icon at bounding box center [275, 224] width 5 height 5
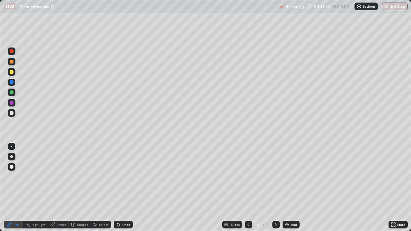
click at [275, 187] on icon at bounding box center [275, 224] width 5 height 5
click at [14, 113] on div at bounding box center [12, 113] width 8 height 8
click at [125, 187] on div "Undo" at bounding box center [126, 224] width 8 height 3
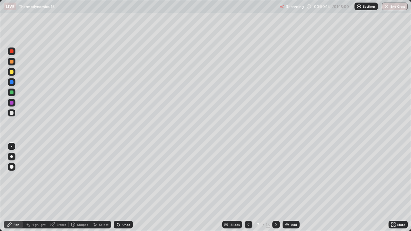
click at [126, 187] on div "Undo" at bounding box center [123, 225] width 19 height 8
click at [127, 187] on div "Undo" at bounding box center [126, 224] width 8 height 3
click at [127, 187] on div "Undo" at bounding box center [123, 225] width 19 height 8
click at [126, 187] on div "Undo" at bounding box center [123, 225] width 19 height 8
click at [275, 187] on icon at bounding box center [275, 224] width 5 height 5
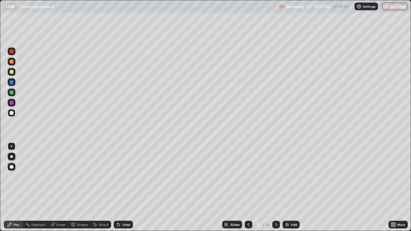
click at [13, 63] on div at bounding box center [12, 62] width 4 height 4
click at [14, 91] on div at bounding box center [12, 93] width 8 height 8
click at [12, 72] on div at bounding box center [12, 72] width 4 height 4
click at [13, 111] on div at bounding box center [12, 113] width 4 height 4
click at [84, 187] on div "Shapes" at bounding box center [82, 224] width 11 height 3
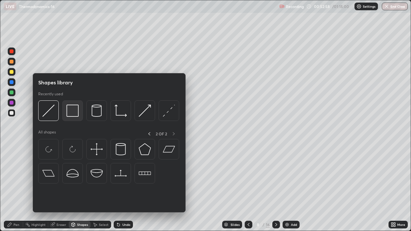
click at [69, 112] on img at bounding box center [72, 111] width 12 height 12
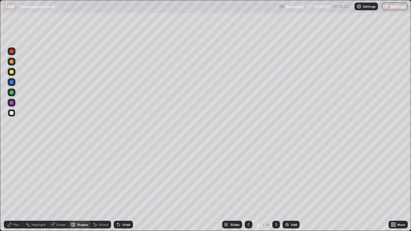
click at [122, 187] on div "Undo" at bounding box center [126, 224] width 8 height 3
click at [16, 187] on div "Pen" at bounding box center [16, 224] width 6 height 3
click at [13, 103] on div at bounding box center [12, 103] width 4 height 4
click at [12, 52] on div at bounding box center [12, 51] width 4 height 4
click at [12, 112] on div at bounding box center [12, 113] width 4 height 4
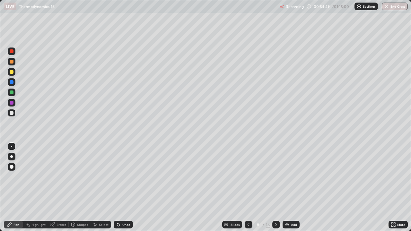
click at [13, 82] on div at bounding box center [12, 82] width 4 height 4
click at [125, 187] on div "Undo" at bounding box center [126, 224] width 8 height 3
click at [11, 94] on div at bounding box center [12, 93] width 4 height 4
click at [86, 187] on div "Shapes" at bounding box center [82, 224] width 11 height 3
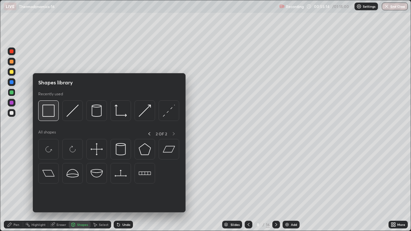
click at [53, 113] on img at bounding box center [48, 111] width 12 height 12
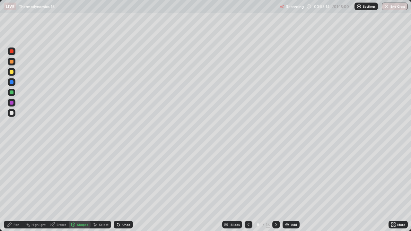
click at [14, 70] on div at bounding box center [12, 72] width 8 height 8
click at [26, 187] on circle at bounding box center [26, 224] width 1 height 1
click at [14, 102] on div at bounding box center [12, 103] width 8 height 8
click at [122, 187] on div "Undo" at bounding box center [123, 225] width 19 height 8
click at [14, 187] on div "Pen" at bounding box center [16, 224] width 6 height 3
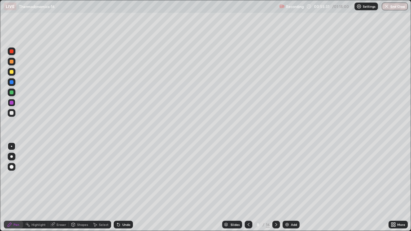
click at [15, 61] on div at bounding box center [12, 62] width 8 height 8
click at [82, 187] on div "Shapes" at bounding box center [82, 224] width 11 height 3
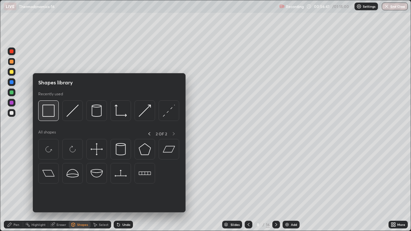
click at [43, 115] on img at bounding box center [48, 111] width 12 height 12
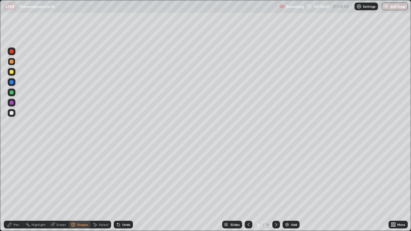
click at [12, 72] on div at bounding box center [12, 72] width 4 height 4
click at [19, 187] on div "Pen" at bounding box center [16, 224] width 6 height 3
click at [61, 187] on div "Eraser" at bounding box center [58, 225] width 21 height 8
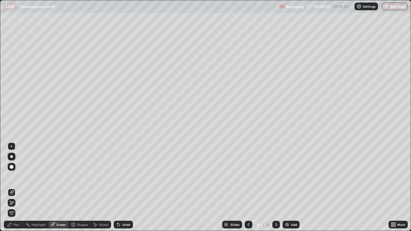
click at [10, 187] on icon at bounding box center [10, 201] width 1 height 1
click at [275, 187] on icon at bounding box center [275, 224] width 5 height 5
click at [14, 187] on div "Pen" at bounding box center [16, 224] width 6 height 3
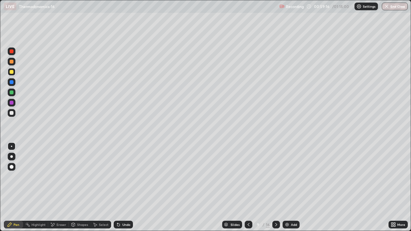
click at [12, 61] on div at bounding box center [12, 62] width 4 height 4
click at [11, 112] on div at bounding box center [12, 113] width 4 height 4
click at [13, 93] on div at bounding box center [12, 93] width 4 height 4
click at [82, 187] on div "Shapes" at bounding box center [82, 224] width 11 height 3
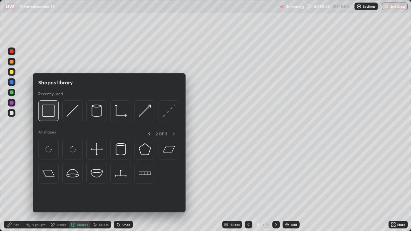
click at [48, 114] on img at bounding box center [48, 111] width 12 height 12
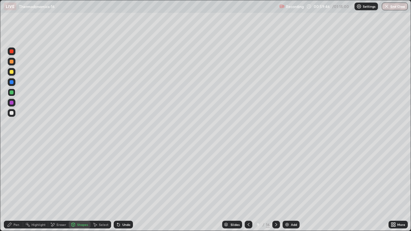
click at [14, 102] on div at bounding box center [12, 103] width 8 height 8
click at [17, 187] on div "Pen" at bounding box center [13, 225] width 19 height 8
click at [12, 85] on div at bounding box center [12, 82] width 8 height 8
click at [14, 114] on div at bounding box center [12, 113] width 8 height 8
click at [11, 63] on div at bounding box center [12, 62] width 4 height 4
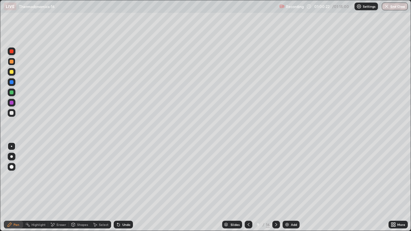
click at [12, 113] on div at bounding box center [12, 113] width 4 height 4
click at [14, 93] on div at bounding box center [12, 93] width 8 height 8
click at [85, 187] on div "Shapes" at bounding box center [82, 224] width 11 height 3
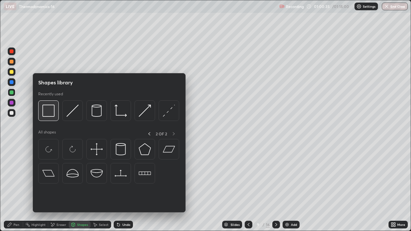
click at [49, 114] on img at bounding box center [48, 111] width 12 height 12
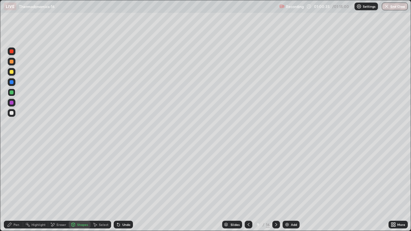
click at [13, 83] on div at bounding box center [12, 82] width 4 height 4
click at [15, 187] on div "Pen" at bounding box center [16, 224] width 6 height 3
click at [13, 94] on div at bounding box center [12, 93] width 4 height 4
click at [80, 187] on div "Shapes" at bounding box center [82, 224] width 11 height 3
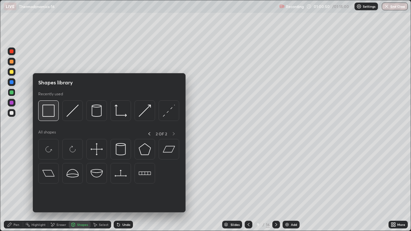
click at [48, 116] on img at bounding box center [48, 111] width 12 height 12
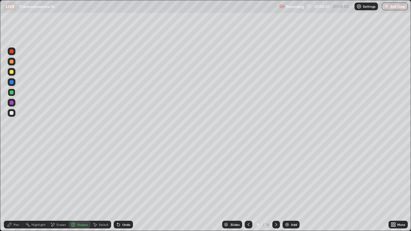
click at [13, 104] on div at bounding box center [12, 103] width 4 height 4
click at [14, 187] on div "Pen" at bounding box center [16, 224] width 6 height 3
click at [12, 82] on div at bounding box center [12, 82] width 4 height 4
click at [83, 187] on div "Shapes" at bounding box center [82, 224] width 11 height 3
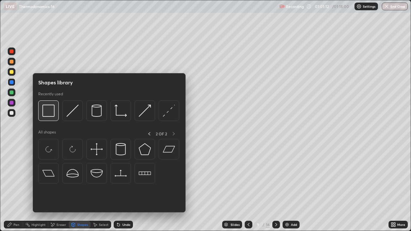
click at [48, 115] on img at bounding box center [48, 111] width 12 height 12
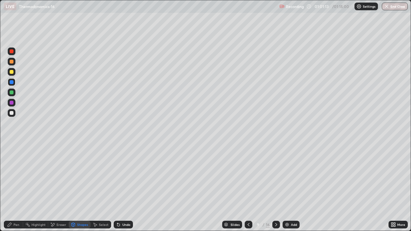
click at [11, 64] on div at bounding box center [12, 62] width 8 height 8
click at [12, 187] on icon at bounding box center [9, 224] width 5 height 5
click at [10, 114] on div at bounding box center [12, 113] width 4 height 4
click at [12, 62] on div at bounding box center [12, 62] width 4 height 4
click at [12, 72] on div at bounding box center [12, 72] width 4 height 4
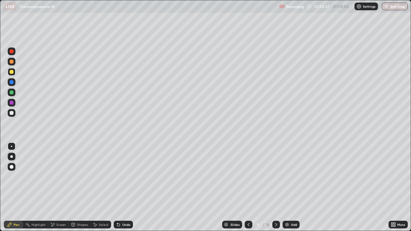
click at [13, 103] on div at bounding box center [12, 103] width 4 height 4
click at [15, 82] on div at bounding box center [12, 82] width 8 height 8
click at [14, 62] on div at bounding box center [12, 62] width 8 height 8
click at [10, 103] on div at bounding box center [12, 103] width 4 height 4
click at [14, 54] on div at bounding box center [12, 51] width 8 height 8
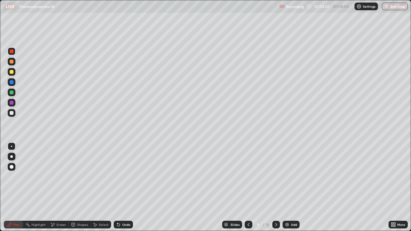
click at [37, 187] on div "Highlight" at bounding box center [38, 224] width 14 height 3
click at [12, 75] on div at bounding box center [12, 72] width 8 height 8
click at [19, 187] on div "Pen" at bounding box center [13, 225] width 19 height 8
click at [13, 112] on div at bounding box center [12, 113] width 4 height 4
click at [12, 92] on div at bounding box center [12, 93] width 4 height 4
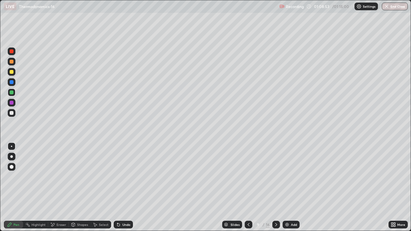
click at [275, 187] on icon at bounding box center [275, 224] width 5 height 5
click at [13, 63] on div at bounding box center [12, 62] width 4 height 4
click at [12, 115] on div at bounding box center [12, 113] width 8 height 8
click at [14, 103] on div at bounding box center [12, 103] width 8 height 8
click at [331, 7] on div "01:12:54" at bounding box center [322, 6] width 18 height 4
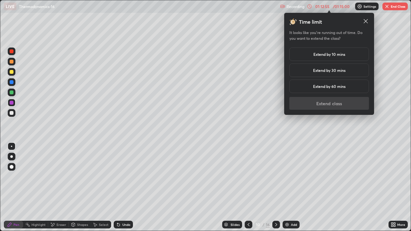
click at [322, 55] on h5 "Extend by 10 mins" at bounding box center [329, 54] width 32 height 6
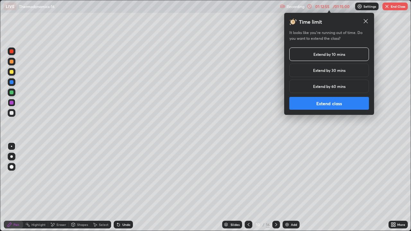
click at [318, 104] on button "Extend class" at bounding box center [329, 103] width 80 height 13
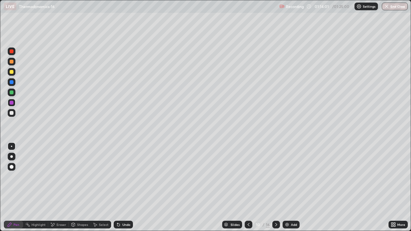
click at [275, 187] on icon at bounding box center [275, 224] width 5 height 5
click at [12, 61] on div at bounding box center [12, 62] width 4 height 4
click at [12, 72] on div at bounding box center [12, 72] width 4 height 4
click at [119, 187] on icon at bounding box center [118, 224] width 5 height 5
click at [122, 187] on div "Undo" at bounding box center [126, 224] width 8 height 3
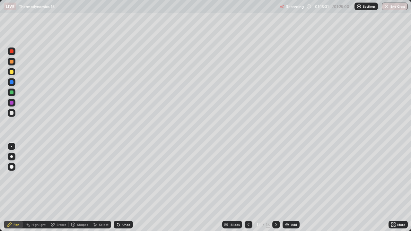
click at [121, 187] on div "Undo" at bounding box center [123, 225] width 19 height 8
click at [12, 115] on div at bounding box center [12, 113] width 4 height 4
click at [117, 187] on icon at bounding box center [117, 223] width 1 height 1
click at [120, 187] on div "Undo" at bounding box center [123, 225] width 19 height 8
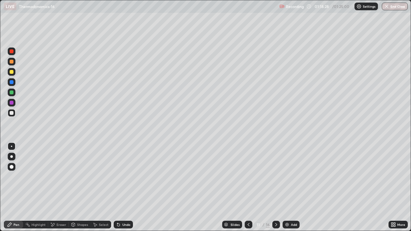
click at [119, 187] on icon at bounding box center [118, 224] width 5 height 5
click at [275, 187] on icon at bounding box center [275, 224] width 5 height 5
click at [13, 62] on div at bounding box center [12, 62] width 4 height 4
click at [82, 187] on div "Shapes" at bounding box center [82, 224] width 11 height 3
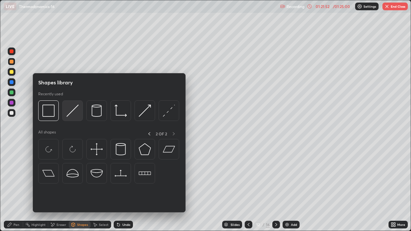
click at [74, 113] on img at bounding box center [72, 111] width 12 height 12
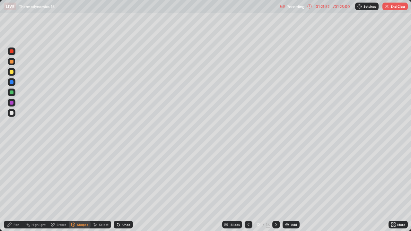
click at [13, 93] on div at bounding box center [12, 93] width 4 height 4
click at [126, 187] on div "Undo" at bounding box center [123, 225] width 19 height 8
click at [17, 187] on div "Pen" at bounding box center [13, 225] width 19 height 8
click at [12, 73] on div at bounding box center [12, 72] width 4 height 4
click at [100, 187] on div "Select" at bounding box center [104, 224] width 10 height 3
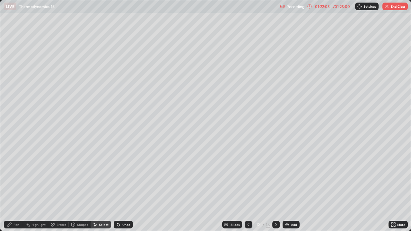
click at [84, 187] on div "Shapes" at bounding box center [82, 224] width 11 height 3
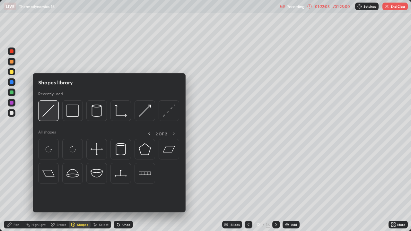
click at [49, 111] on img at bounding box center [48, 111] width 12 height 12
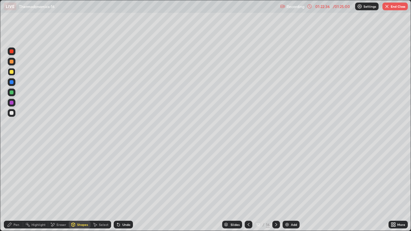
click at [15, 187] on div "Pen" at bounding box center [16, 224] width 6 height 3
click at [125, 187] on div "Undo" at bounding box center [123, 225] width 19 height 8
click at [123, 187] on div "Undo" at bounding box center [126, 224] width 8 height 3
click at [122, 187] on div "Undo" at bounding box center [126, 224] width 8 height 3
click at [120, 187] on icon at bounding box center [118, 224] width 5 height 5
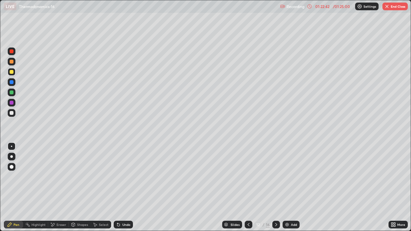
click at [13, 52] on div at bounding box center [12, 51] width 4 height 4
click at [11, 63] on div at bounding box center [12, 62] width 4 height 4
click at [12, 82] on div at bounding box center [12, 82] width 4 height 4
click at [11, 61] on div at bounding box center [12, 62] width 4 height 4
click at [12, 82] on div at bounding box center [12, 82] width 4 height 4
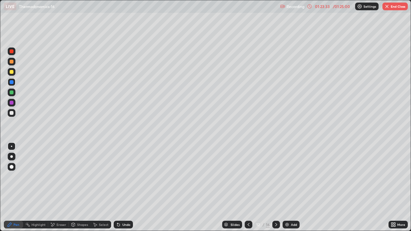
click at [13, 63] on div at bounding box center [12, 62] width 4 height 4
click at [12, 85] on div at bounding box center [12, 82] width 8 height 8
click at [12, 62] on div at bounding box center [12, 62] width 4 height 4
click at [12, 83] on div at bounding box center [12, 82] width 4 height 4
click at [13, 113] on div at bounding box center [12, 113] width 4 height 4
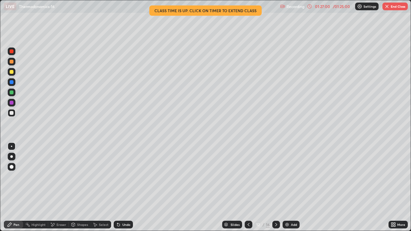
click at [13, 114] on div at bounding box center [12, 113] width 4 height 4
click at [13, 93] on div at bounding box center [12, 93] width 4 height 4
click at [11, 103] on div at bounding box center [12, 103] width 4 height 4
click at [14, 113] on div at bounding box center [12, 113] width 8 height 8
click at [14, 104] on div at bounding box center [12, 103] width 8 height 8
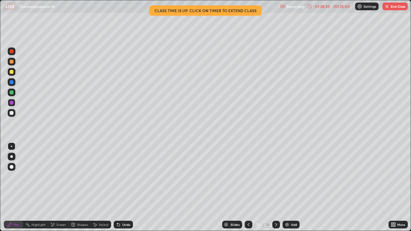
click at [14, 111] on div at bounding box center [12, 113] width 8 height 8
click at [391, 7] on button "End Class" at bounding box center [394, 7] width 25 height 8
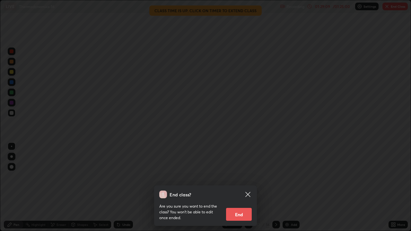
click at [246, 187] on button "End" at bounding box center [239, 214] width 26 height 13
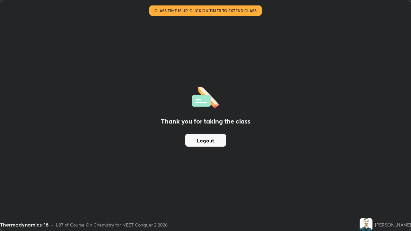
click at [214, 141] on button "Logout" at bounding box center [205, 140] width 41 height 13
